Goal: Task Accomplishment & Management: Use online tool/utility

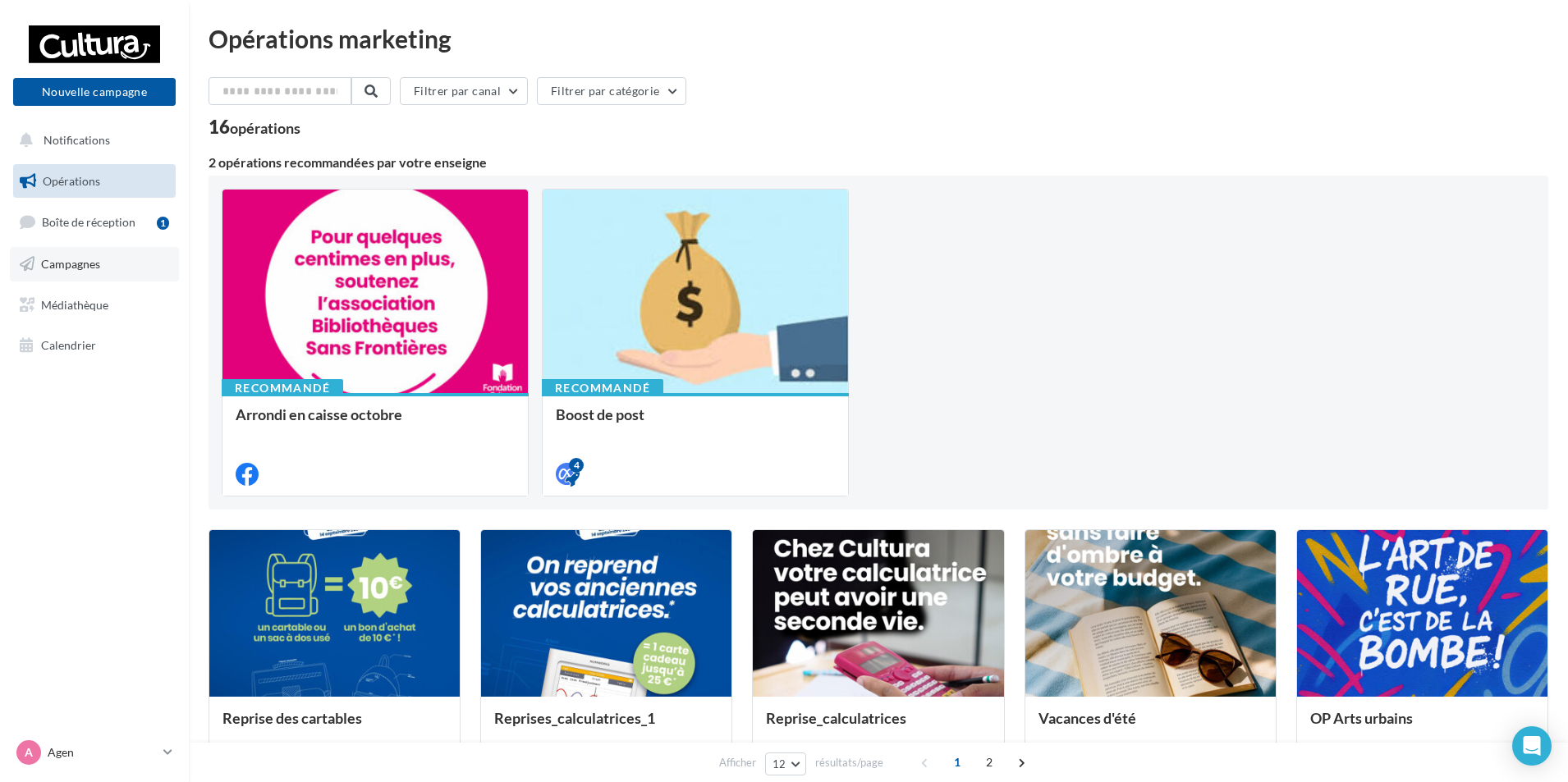
click at [91, 257] on span "Campagnes" at bounding box center [70, 264] width 59 height 14
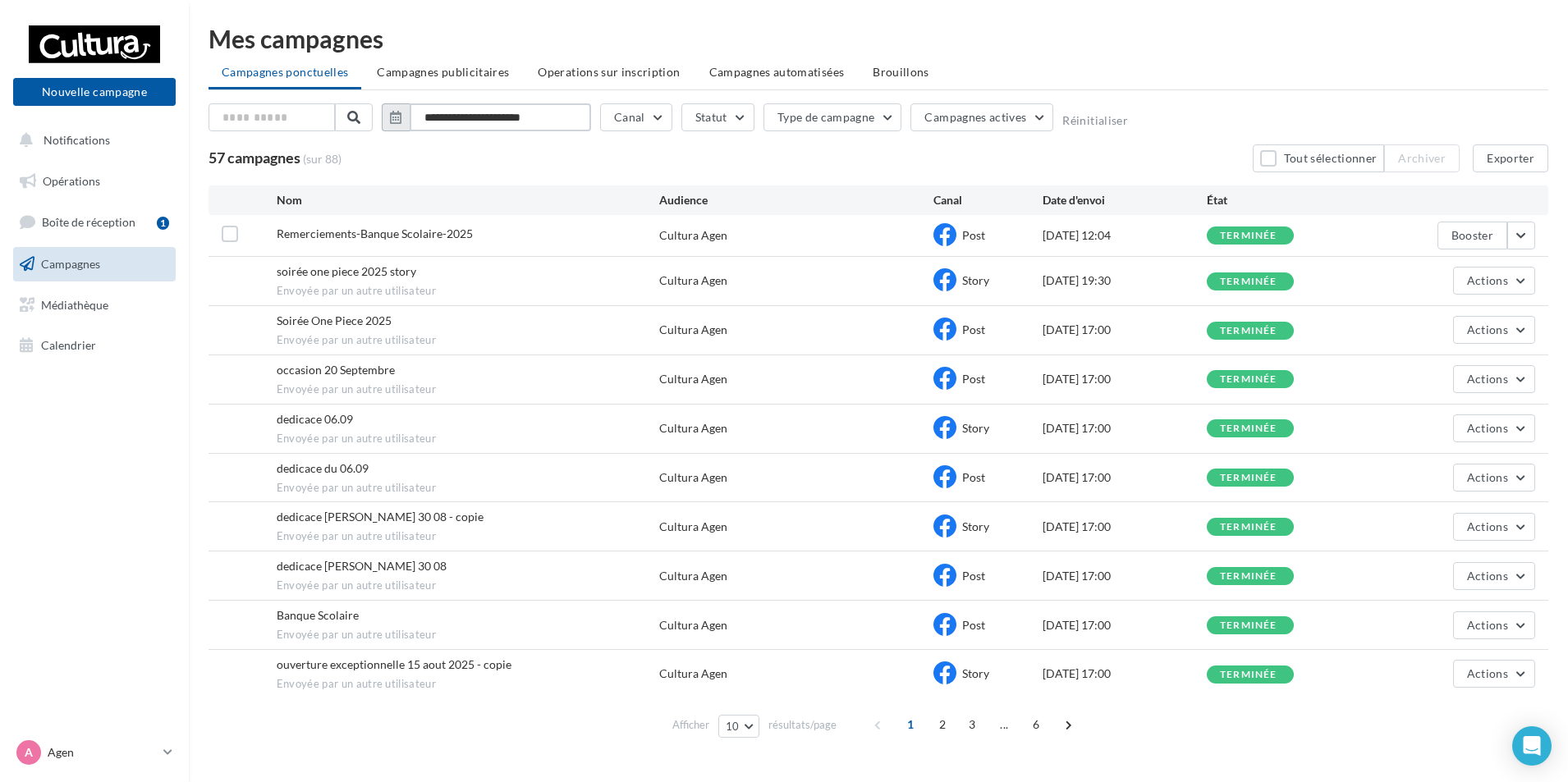
click at [456, 113] on input "**********" at bounding box center [500, 117] width 182 height 28
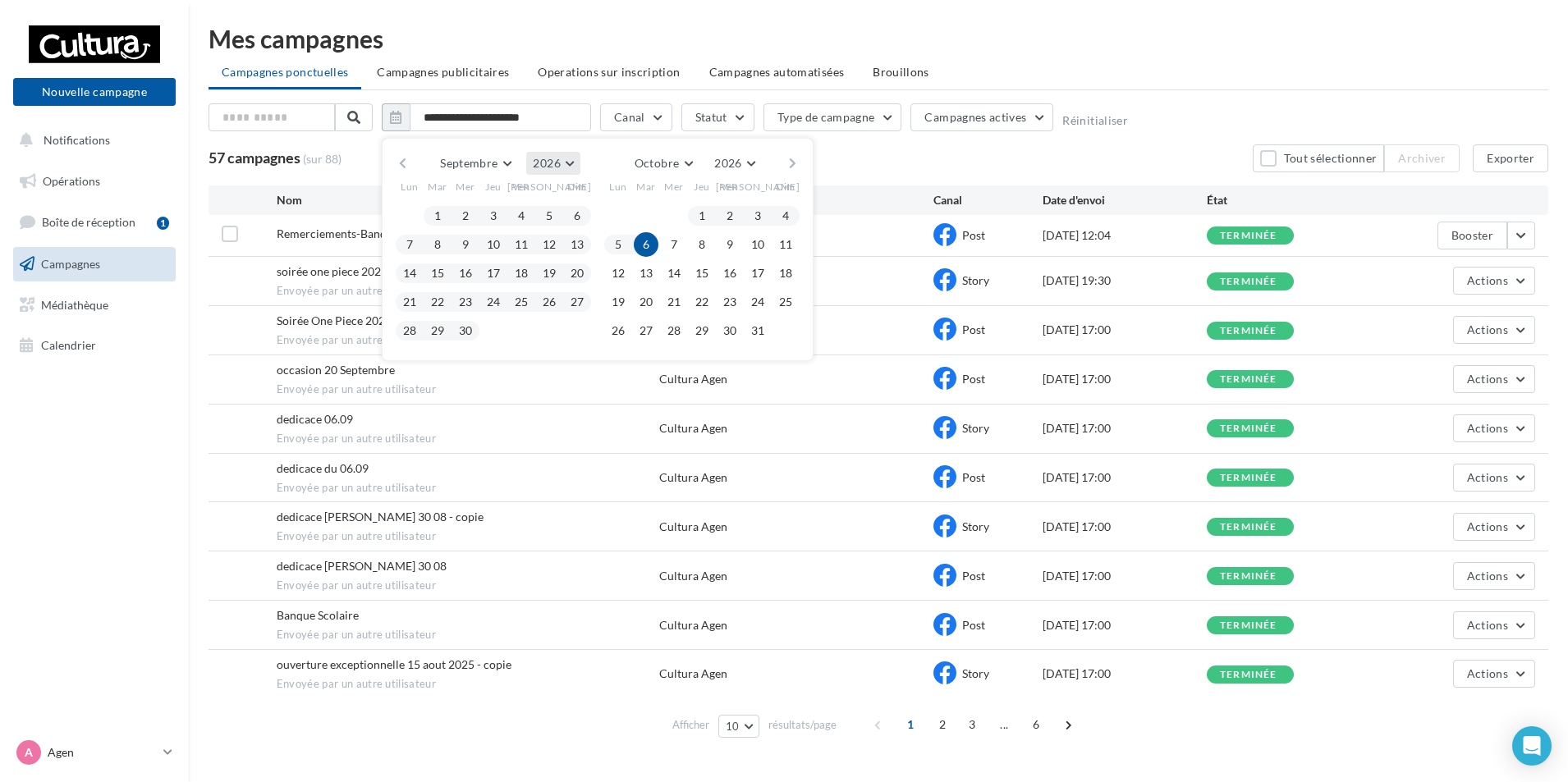
click at [560, 163] on span "2026" at bounding box center [546, 163] width 27 height 14
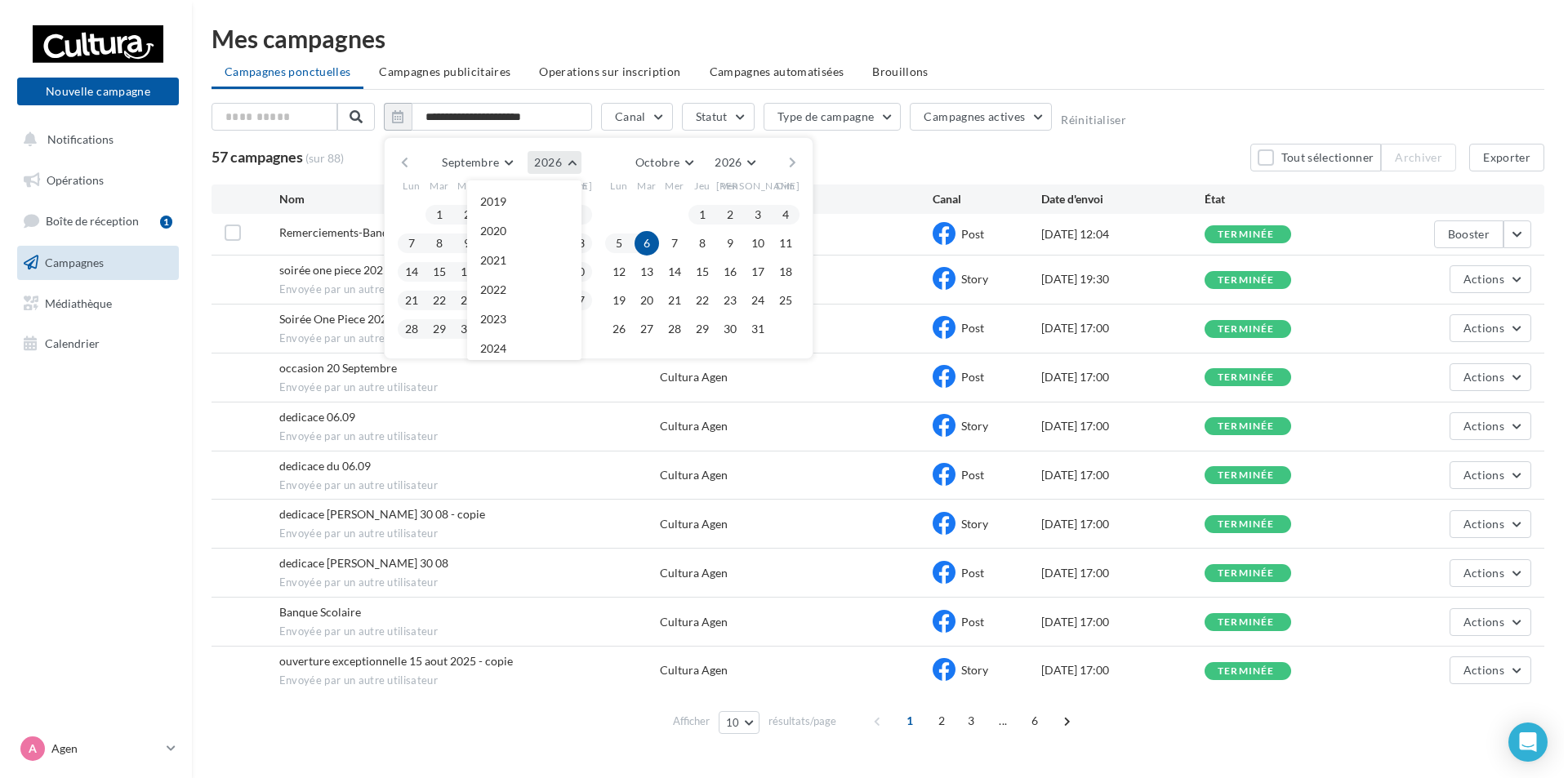
scroll to position [177, 0]
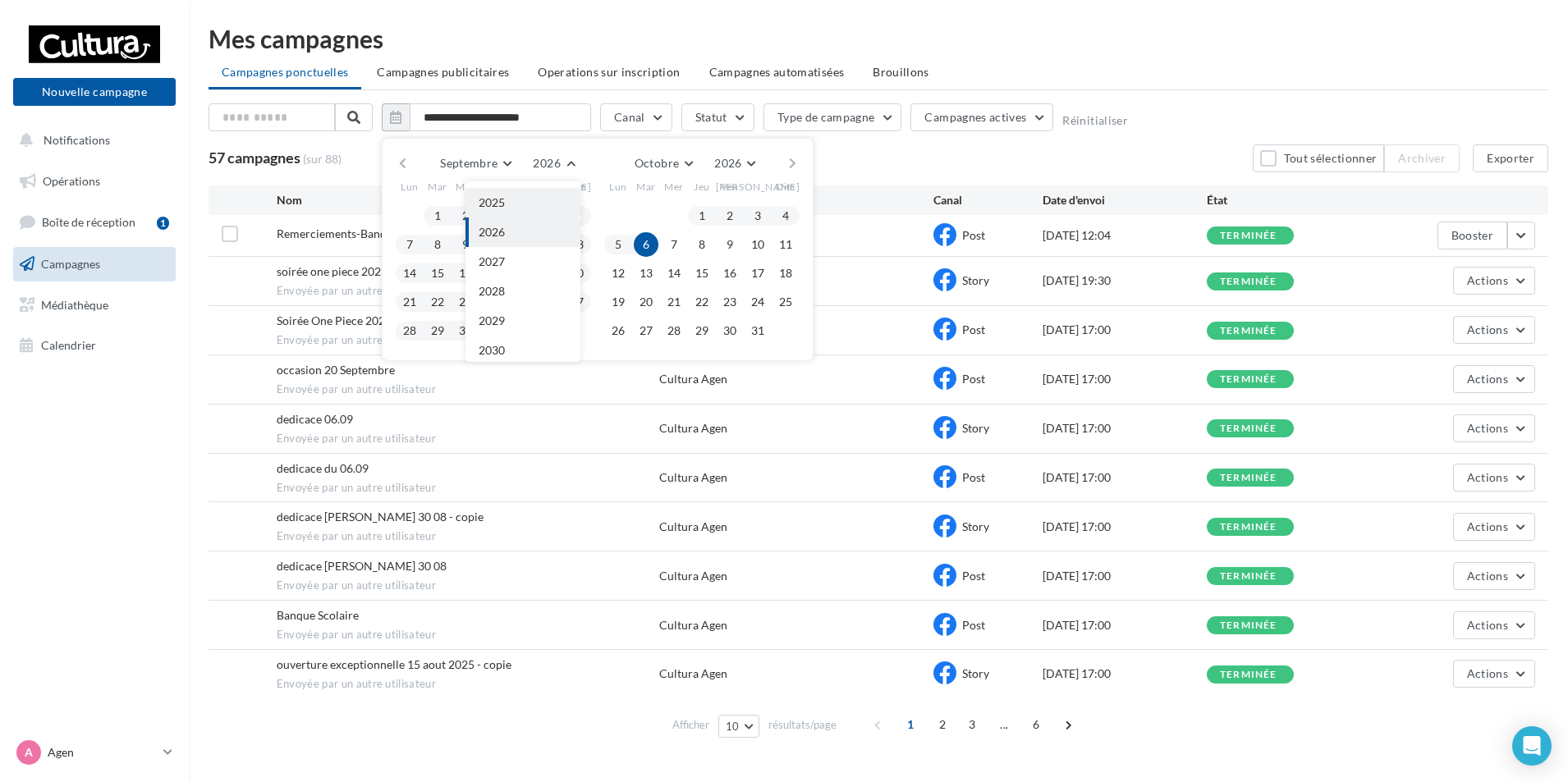
click at [541, 197] on button "2025" at bounding box center [523, 203] width 115 height 30
click at [399, 214] on button "1" at bounding box center [410, 216] width 24 height 24
click at [443, 331] on button "30" at bounding box center [438, 331] width 24 height 24
type input "**********"
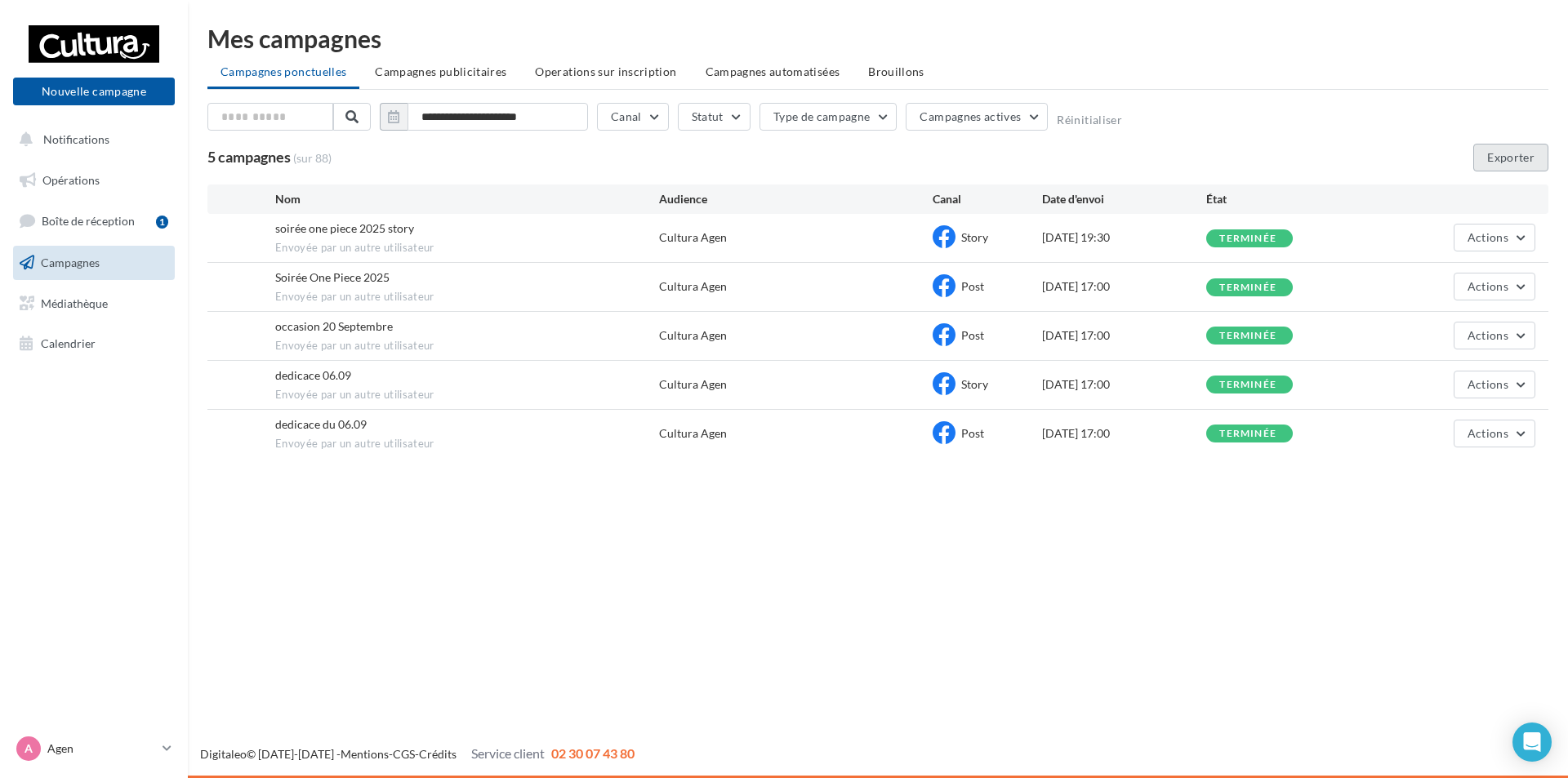
click at [1504, 158] on button "Exporter" at bounding box center [1511, 158] width 75 height 28
click at [165, 744] on icon at bounding box center [167, 749] width 9 height 14
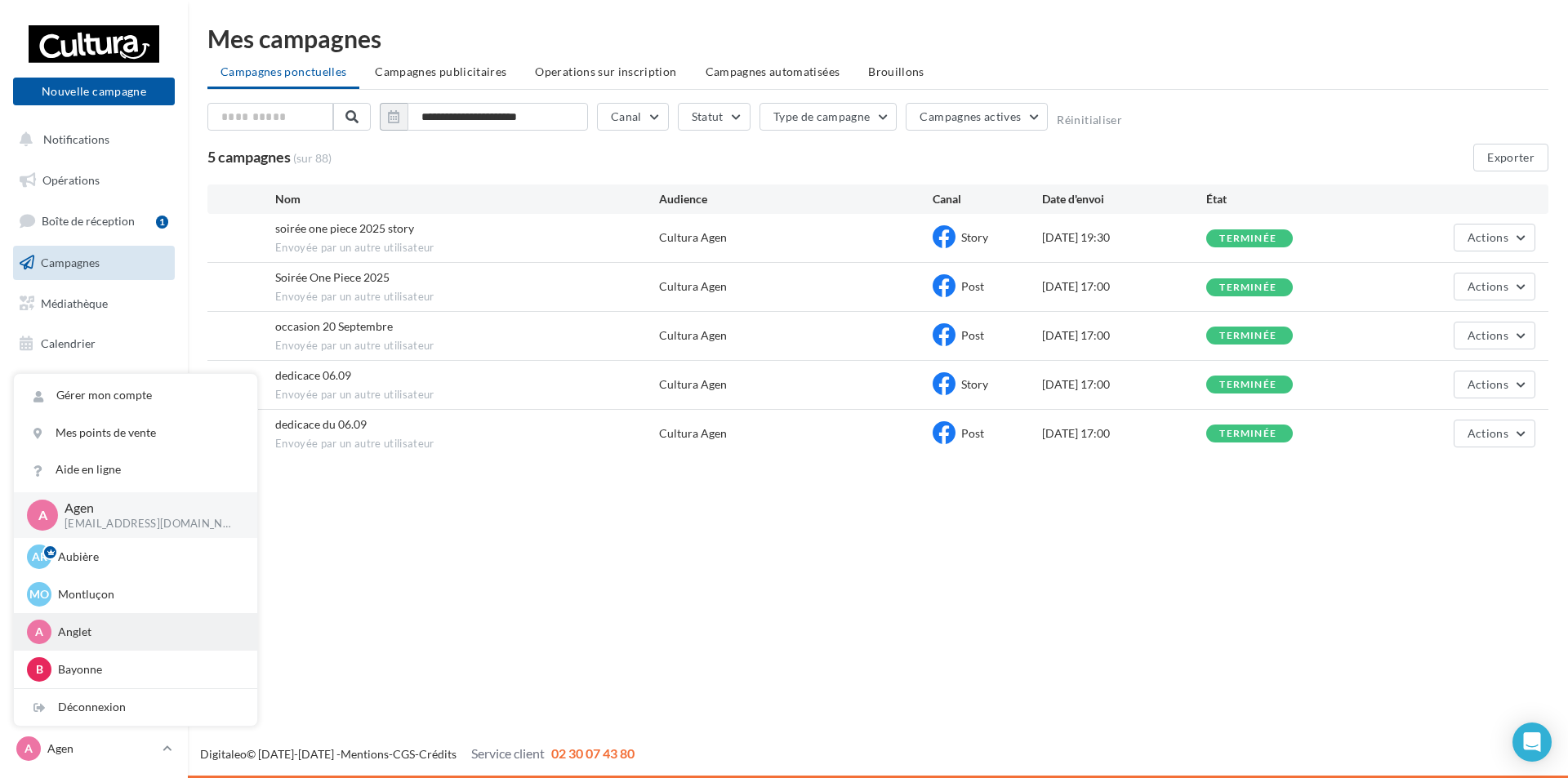
click at [85, 632] on p "Anglet" at bounding box center [148, 632] width 180 height 16
